Goal: Use online tool/utility

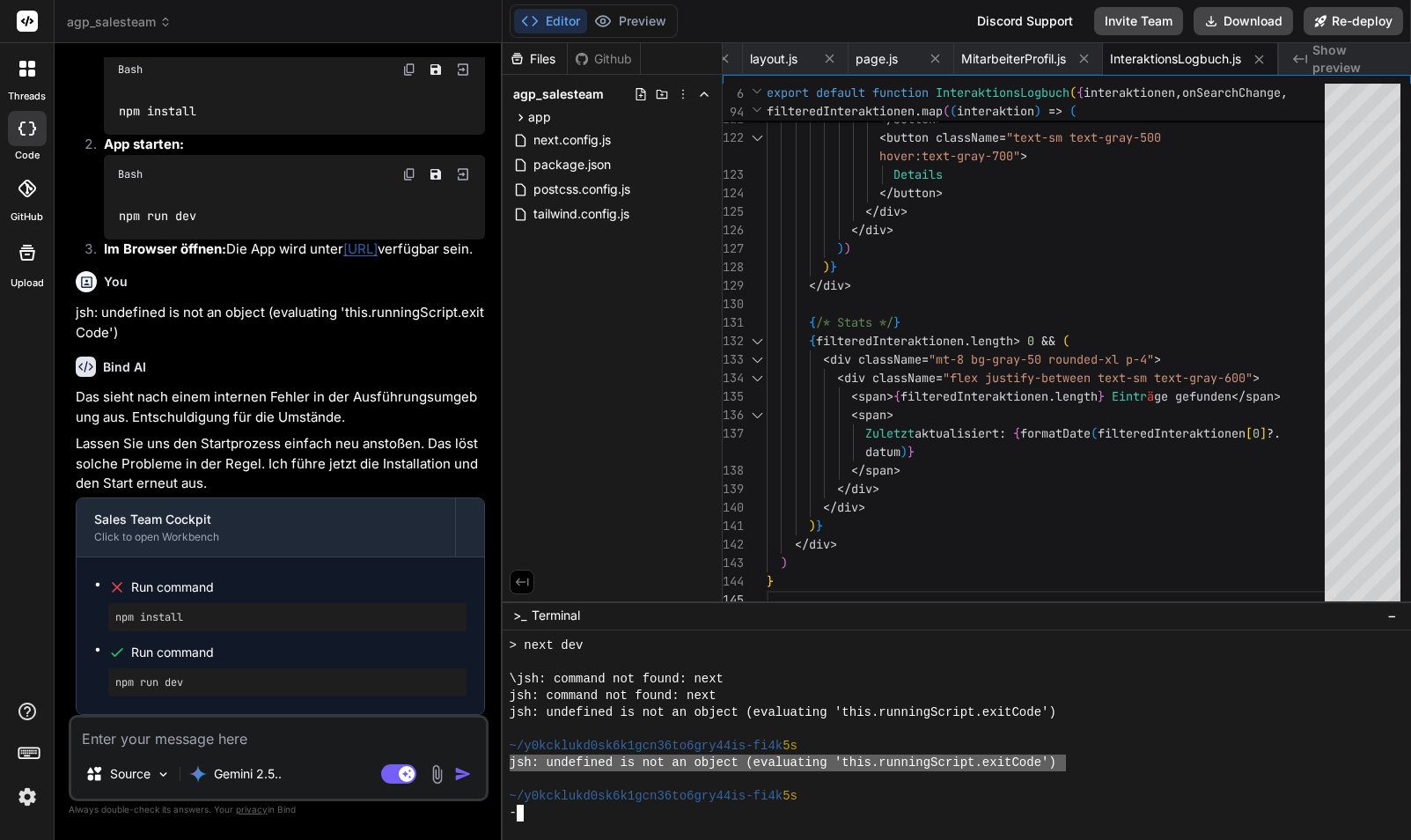
drag, startPoint x: 1068, startPoint y: 759, endPoint x: 525, endPoint y: 761, distance: 543.0
click at [505, 759] on div "55555555555555555555555555555555 > next dev \jsh: command not found: next jsh: …" at bounding box center [957, 735] width 909 height 210
type textarea "jsh: undefined is not an object (evaluating 'this.runningScript.exitCode')"
click at [186, 733] on textarea at bounding box center [279, 734] width 415 height 32
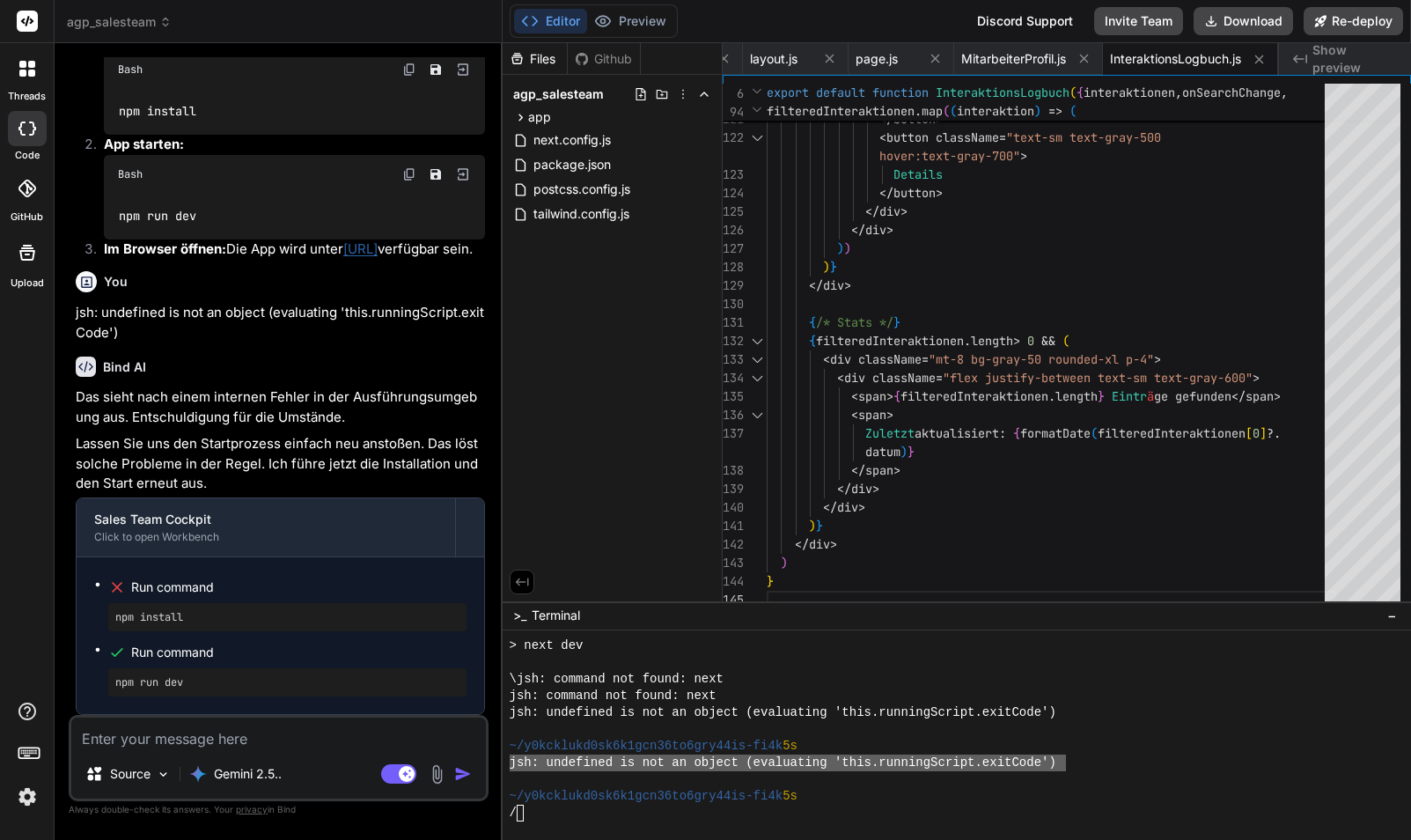
paste textarea "jsh: undefined is not an object (evaluating 'this.runningScript.exitCode')"
type textarea "jsh: undefined is not an object (evaluating 'this.runningScript.exitCode')"
type textarea "x"
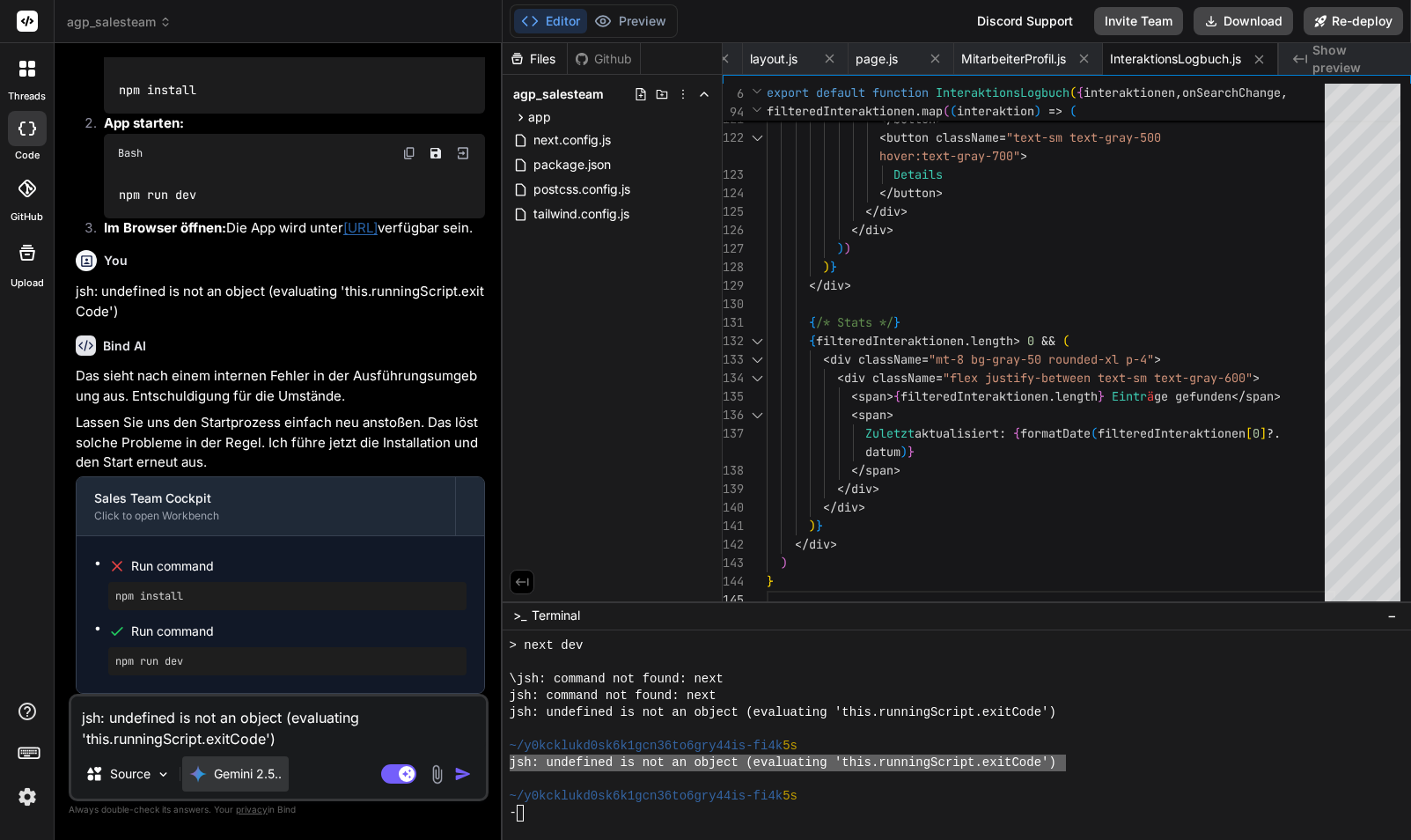
type textarea "jsh: undefined is not an object (evaluating 'this.runningScript.exitCode')"
click at [266, 775] on p "Gemini 2.5.." at bounding box center [248, 773] width 68 height 17
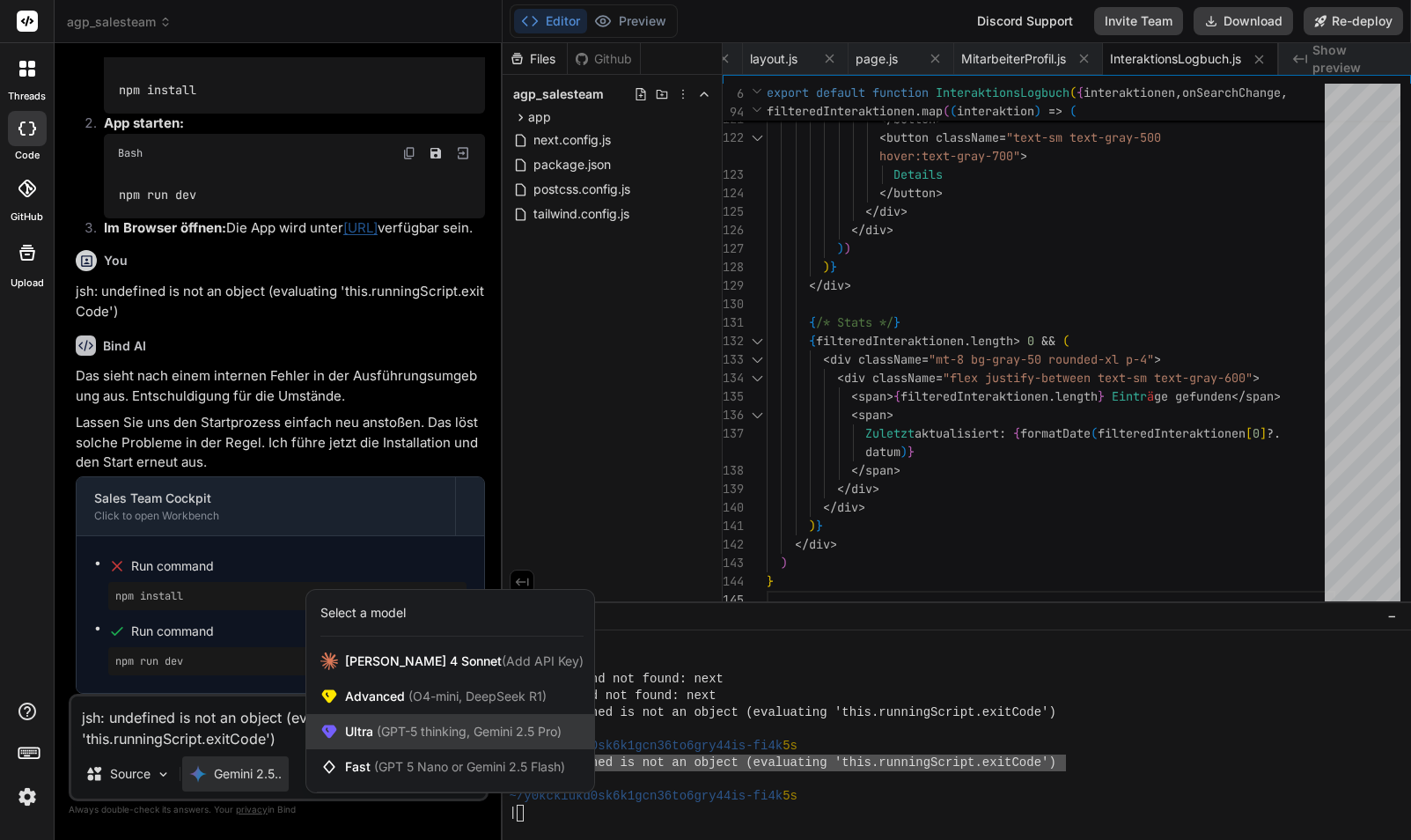
click at [397, 735] on span "(GPT-5 thinking, Gemini 2.5 Pro)" at bounding box center [467, 731] width 188 height 15
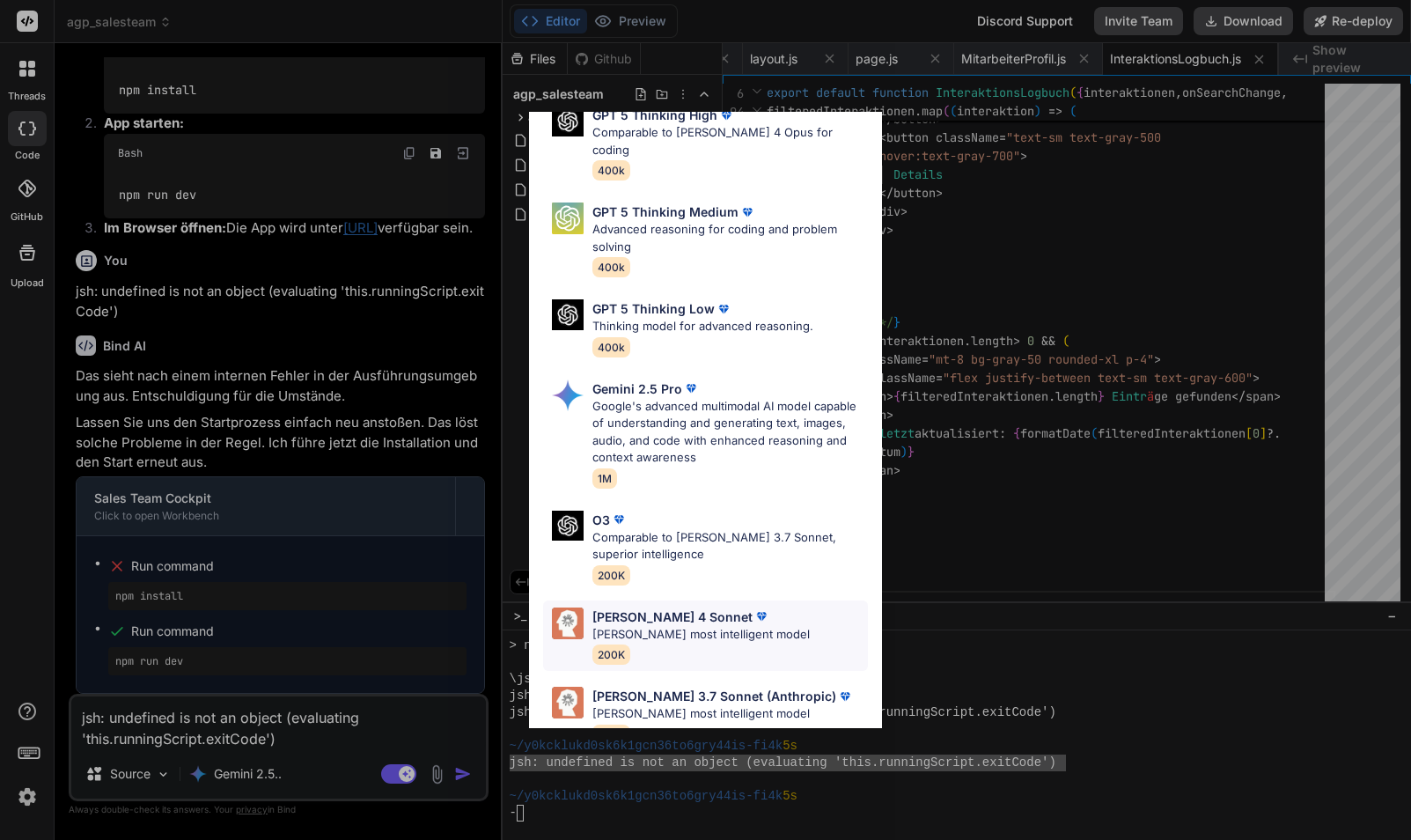
scroll to position [175, 0]
click at [735, 627] on p "[PERSON_NAME] most intelligent model" at bounding box center [700, 635] width 218 height 17
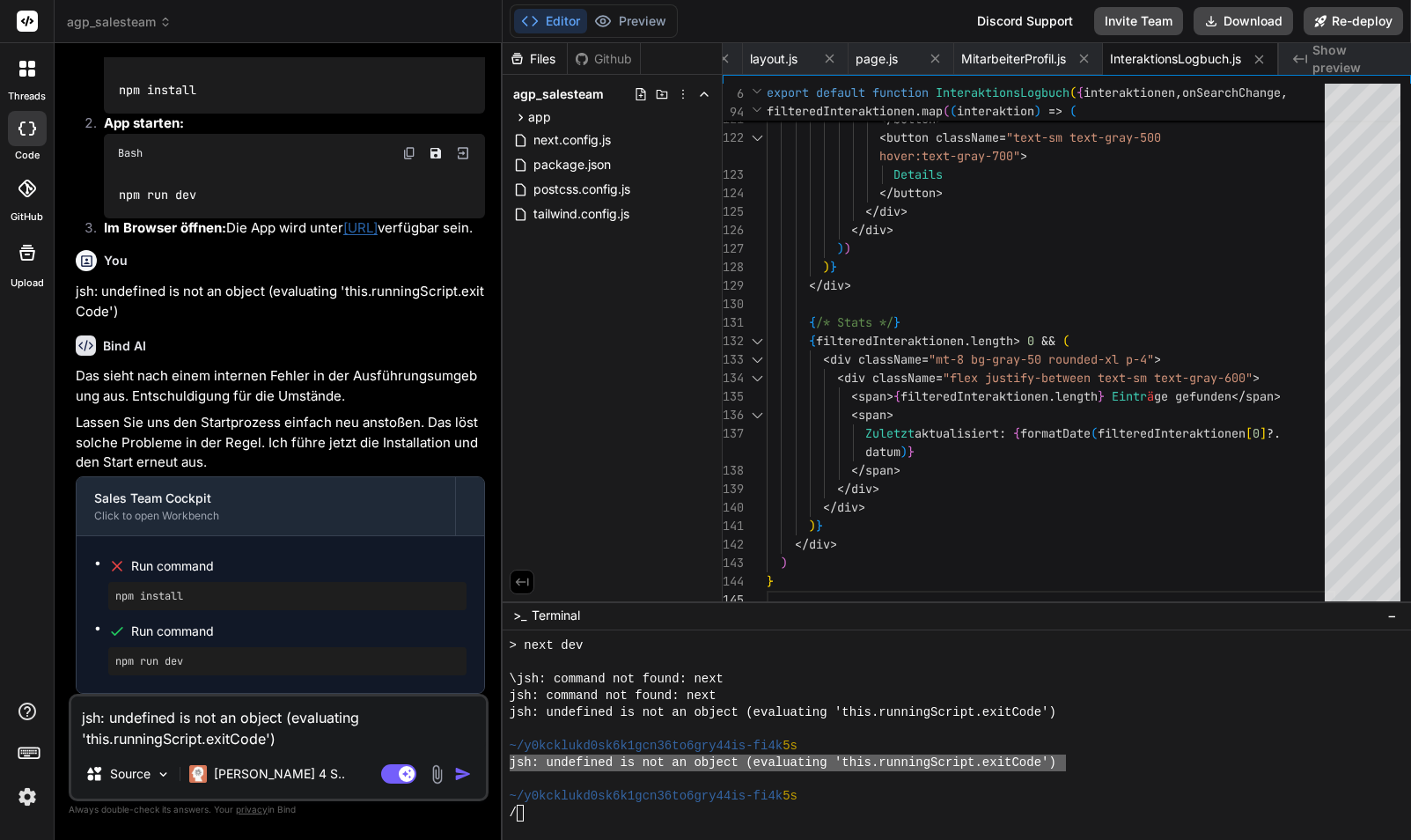
click at [465, 774] on img "button" at bounding box center [463, 773] width 17 height 17
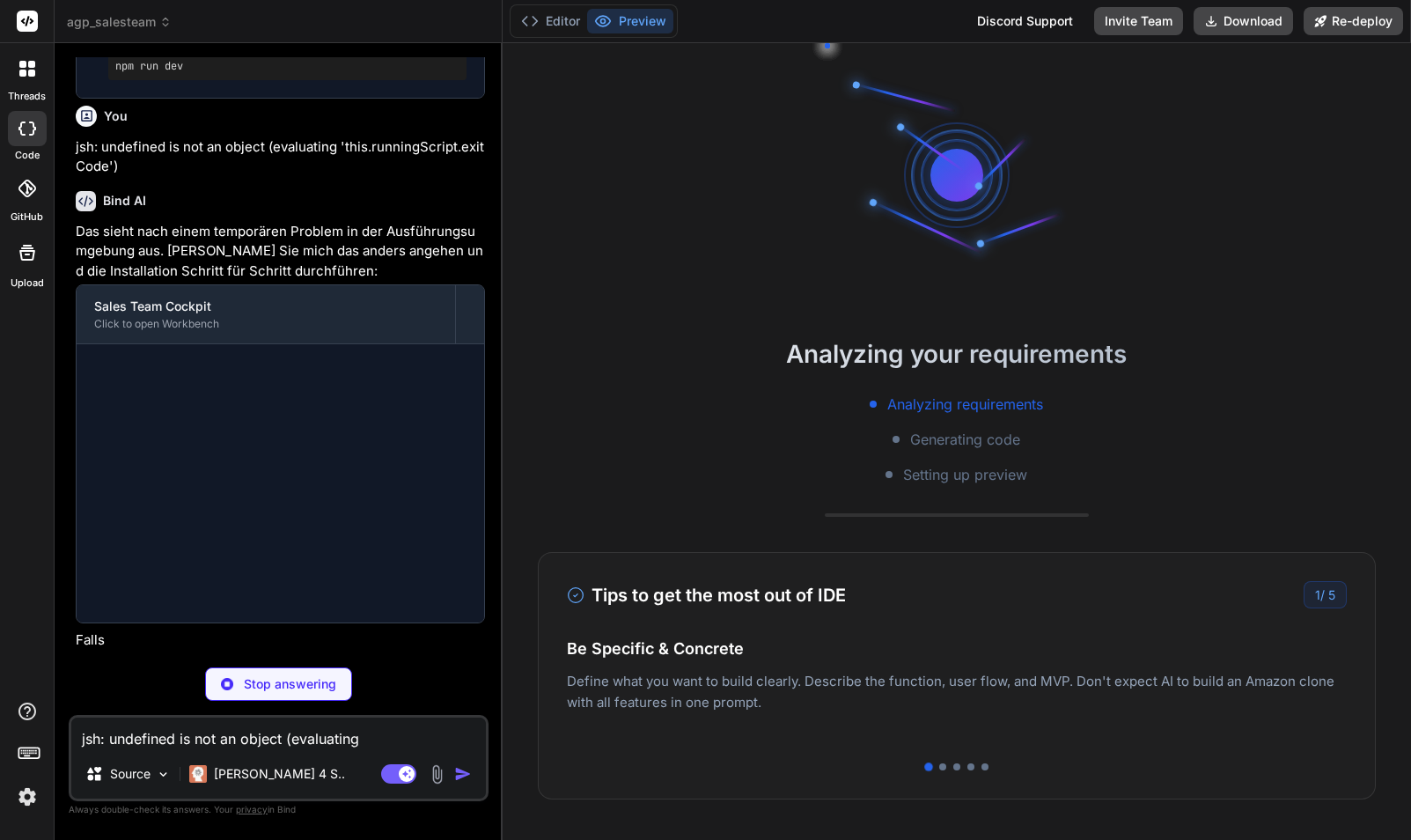
scroll to position [2057, 0]
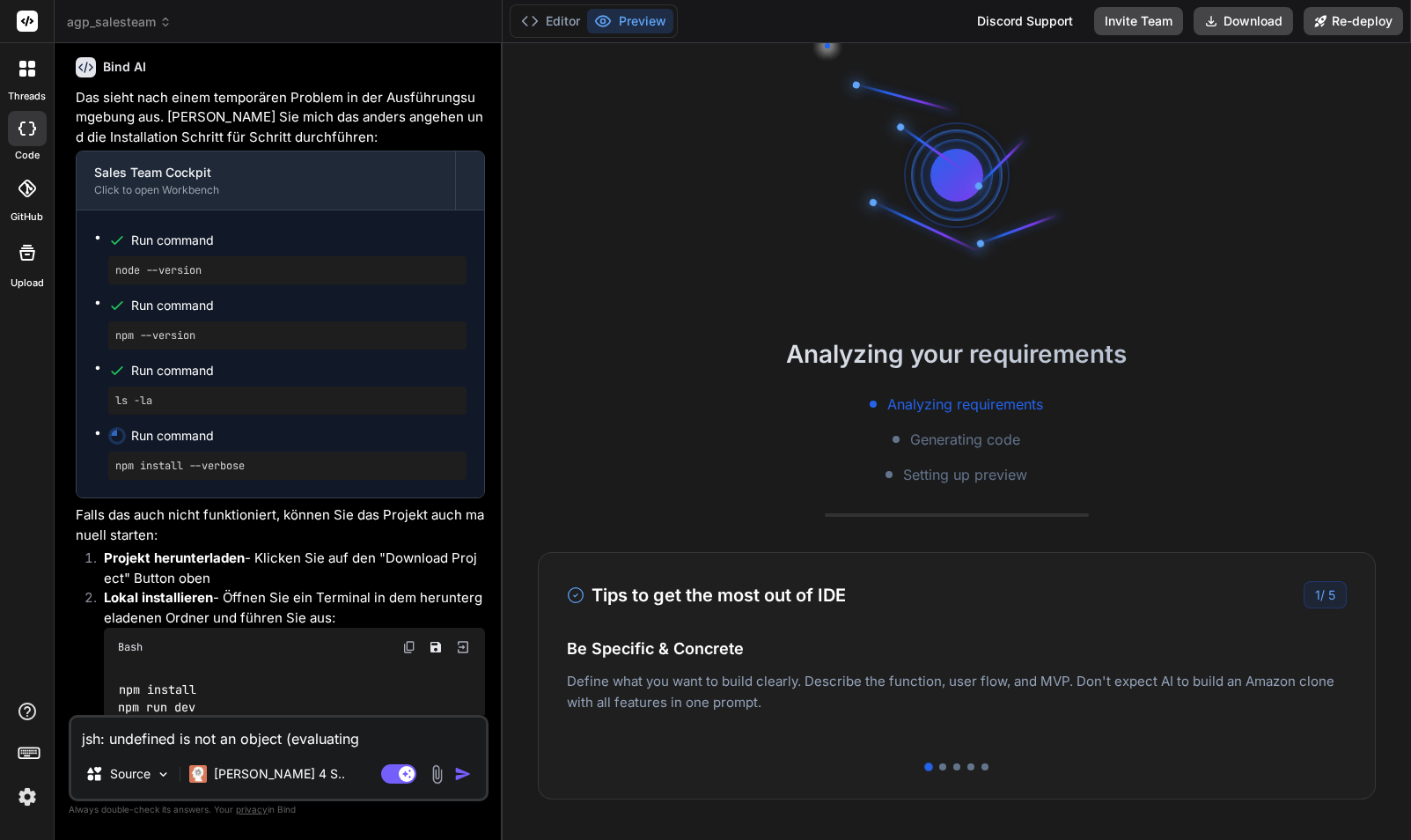
type textarea "x"
